Goal: Task Accomplishment & Management: Use online tool/utility

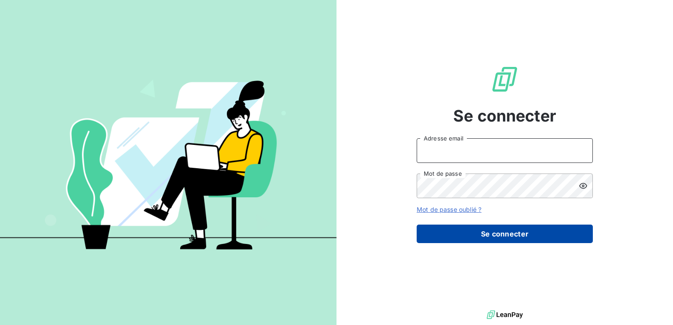
type input "[EMAIL_ADDRESS][DOMAIN_NAME]"
click at [557, 238] on button "Se connecter" at bounding box center [504, 234] width 176 height 18
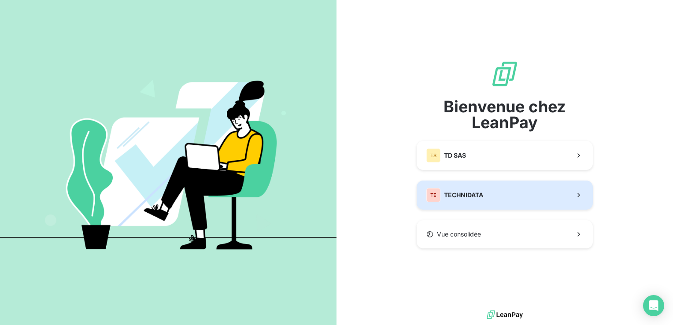
click at [490, 199] on button "TE TECHNIDATA" at bounding box center [504, 194] width 176 height 29
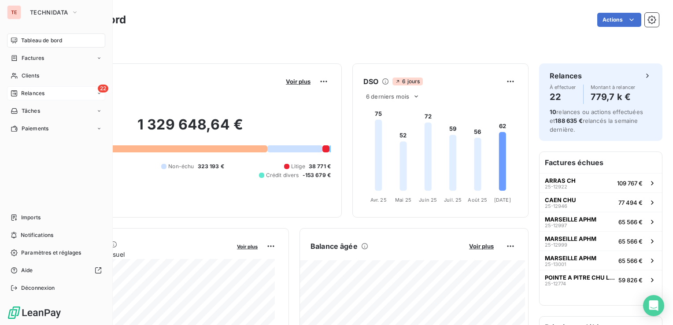
click at [37, 92] on span "Relances" at bounding box center [32, 93] width 23 height 8
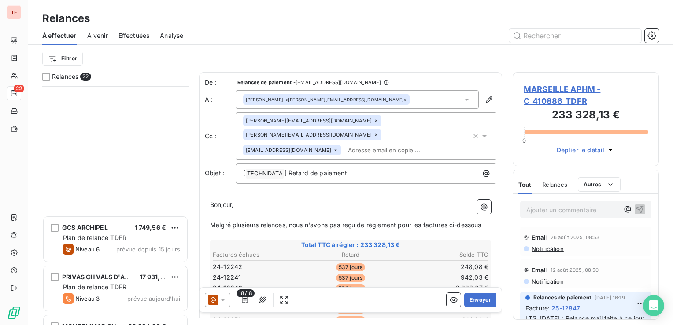
scroll to position [846, 0]
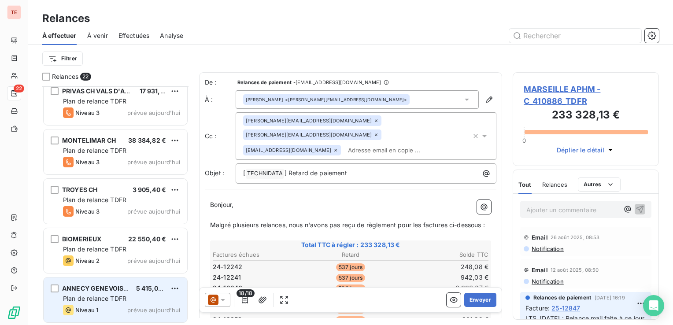
click at [139, 313] on div "Niveau 1 prévue aujourd’hui" at bounding box center [121, 310] width 117 height 11
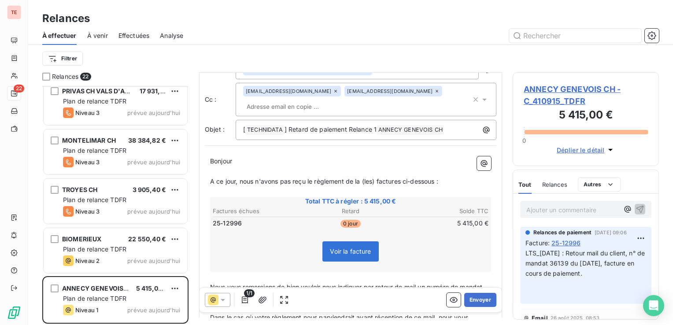
scroll to position [88, 0]
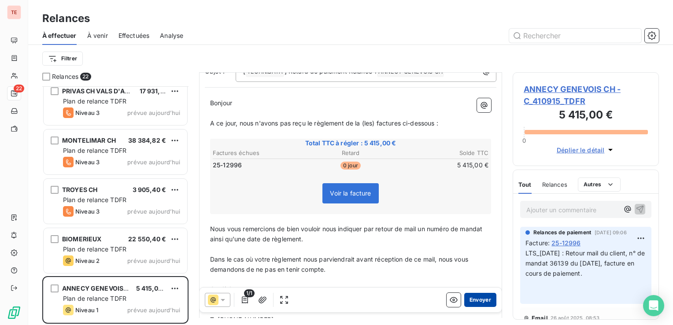
click at [474, 298] on button "Envoyer" at bounding box center [480, 300] width 32 height 14
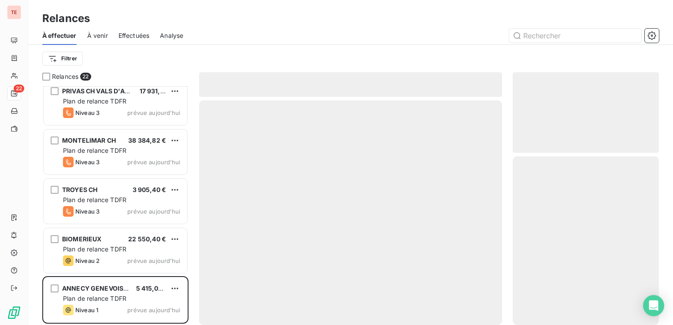
scroll to position [797, 0]
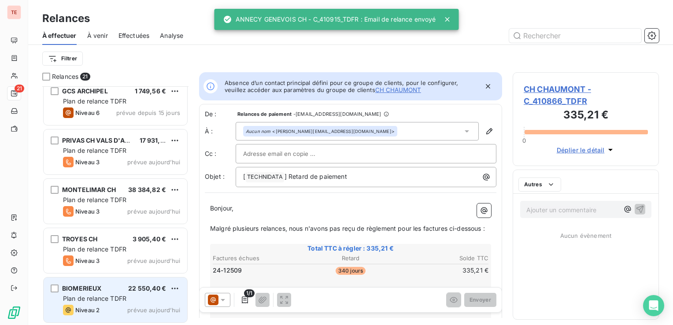
click at [102, 301] on span "Plan de relance TDFR" at bounding box center [94, 298] width 63 height 7
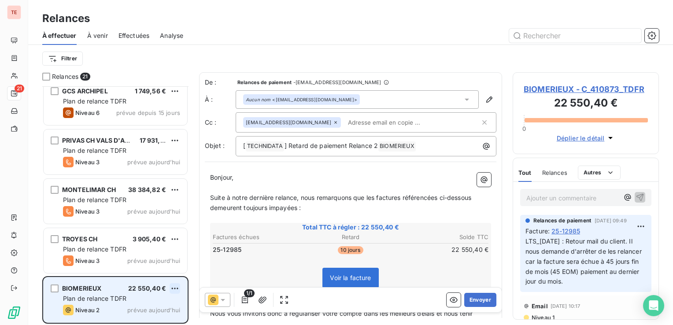
click at [171, 285] on html "TE 21 Relances À effectuer À venir Effectuées Analyse Filtrer Relances 21 SECLI…" at bounding box center [336, 162] width 673 height 325
click at [154, 257] on div "Replanifier cette action" at bounding box center [137, 255] width 79 height 14
select select "8"
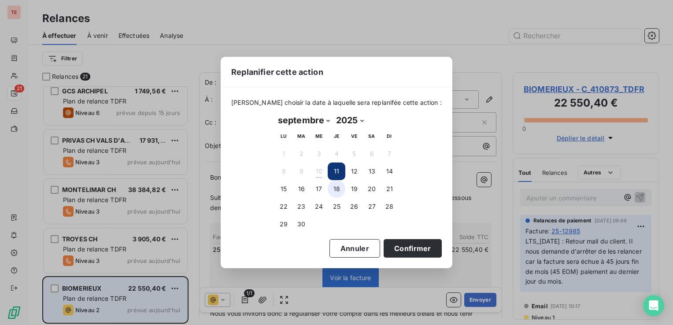
click at [338, 193] on button "18" at bounding box center [337, 189] width 18 height 18
click at [390, 252] on button "Confirmer" at bounding box center [412, 248] width 58 height 18
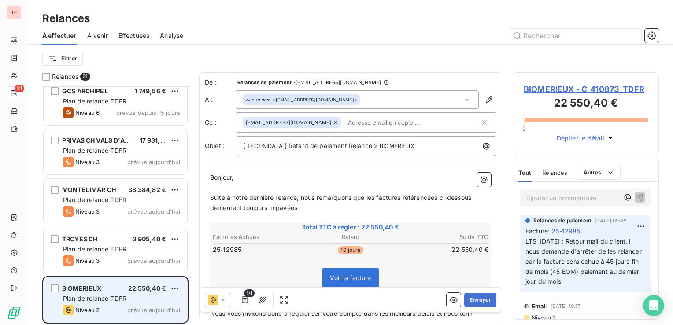
scroll to position [748, 0]
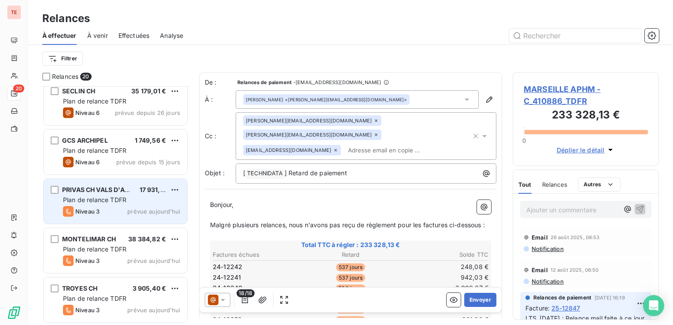
click at [113, 208] on div "Niveau 3 prévue aujourd’hui" at bounding box center [121, 211] width 117 height 11
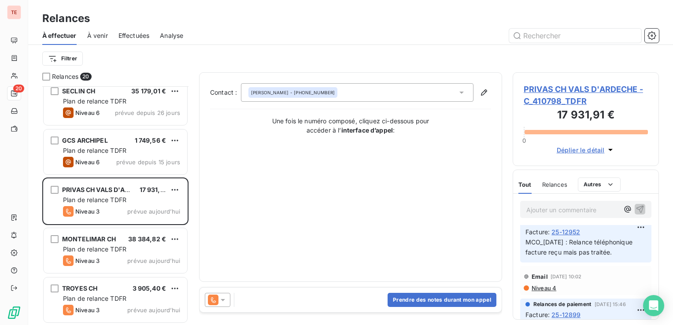
scroll to position [44, 0]
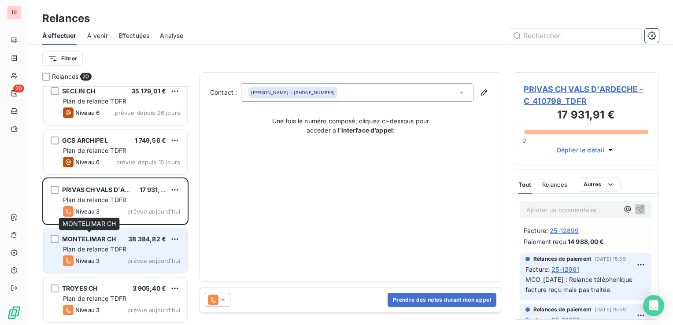
click at [107, 241] on span "MONTELIMAR CH" at bounding box center [89, 238] width 54 height 7
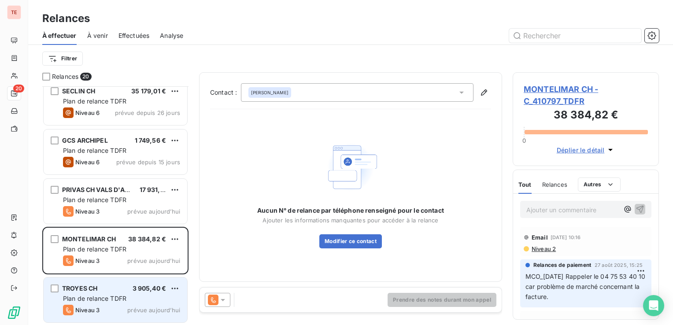
click at [133, 298] on div "Plan de relance TDFR" at bounding box center [121, 298] width 117 height 9
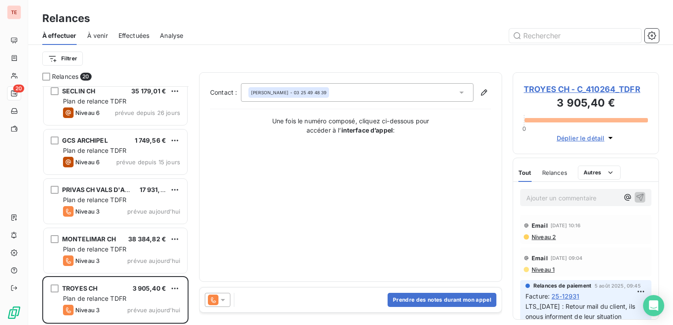
scroll to position [44, 0]
